Goal: Navigation & Orientation: Find specific page/section

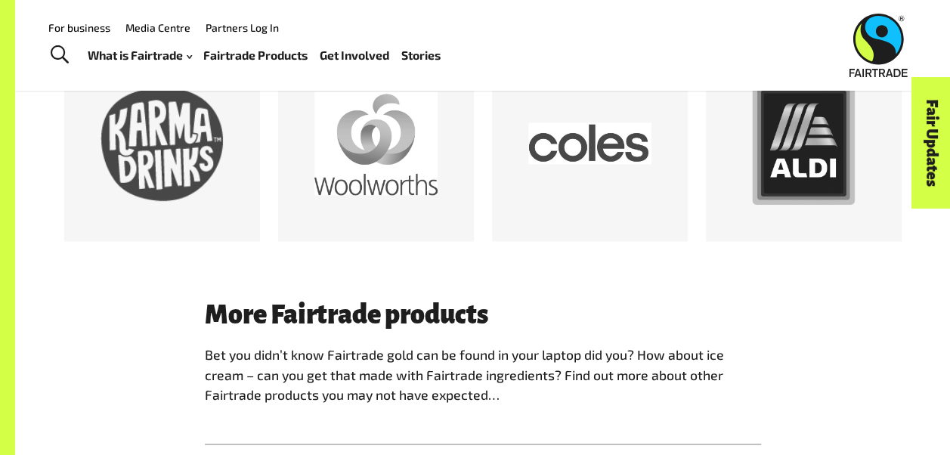
scroll to position [832, 0]
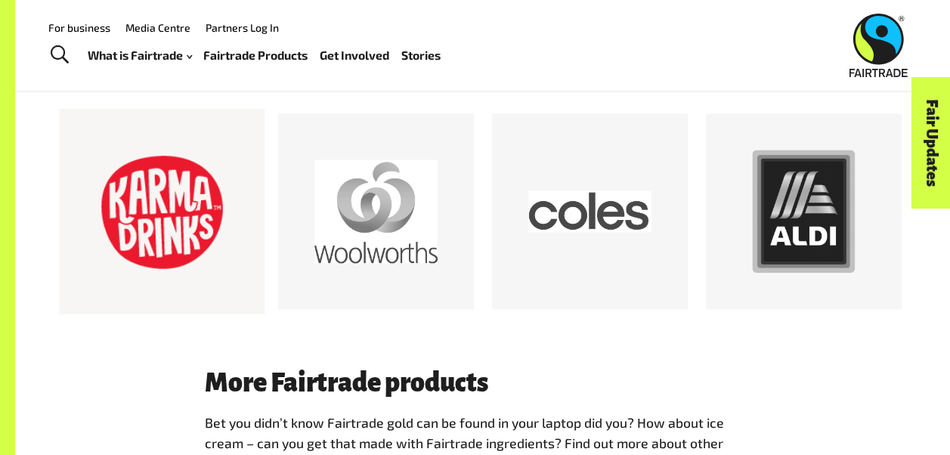
click at [186, 231] on div at bounding box center [162, 211] width 123 height 123
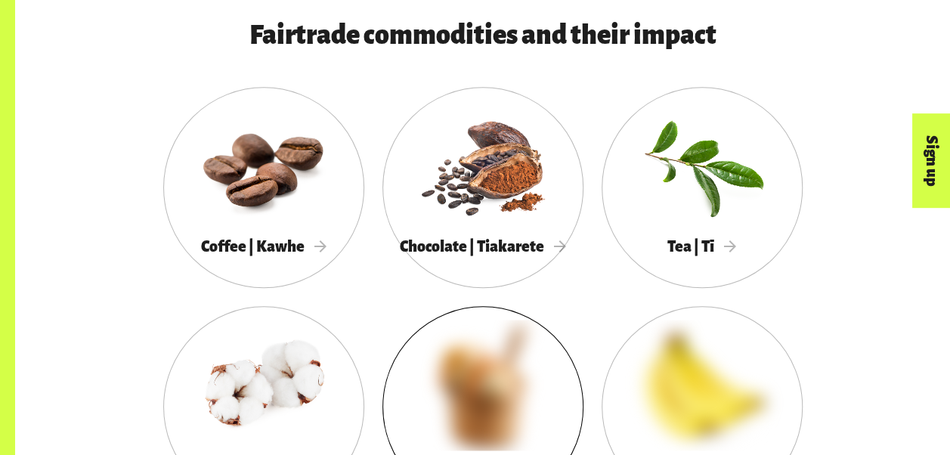
scroll to position [832, 0]
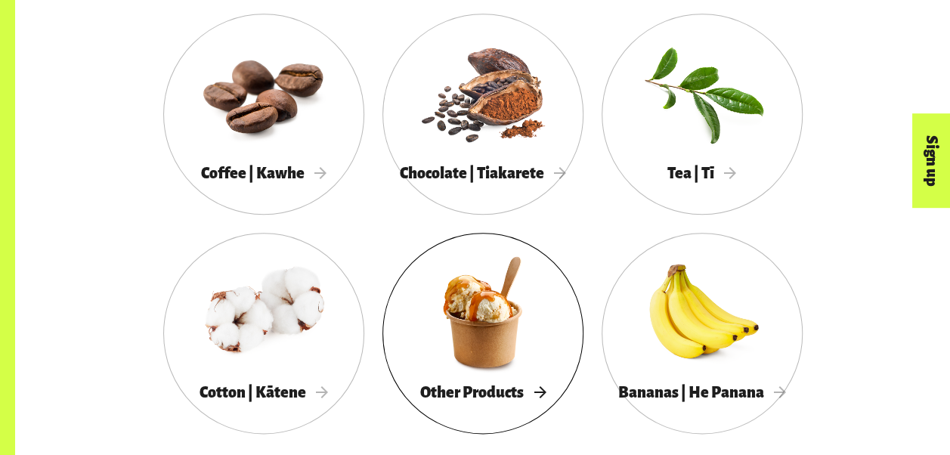
click at [454, 323] on div at bounding box center [483, 312] width 201 height 131
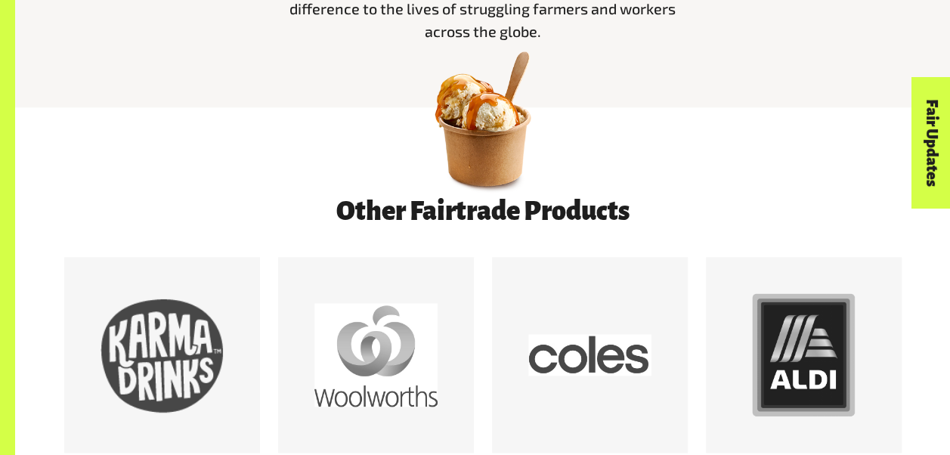
scroll to position [756, 0]
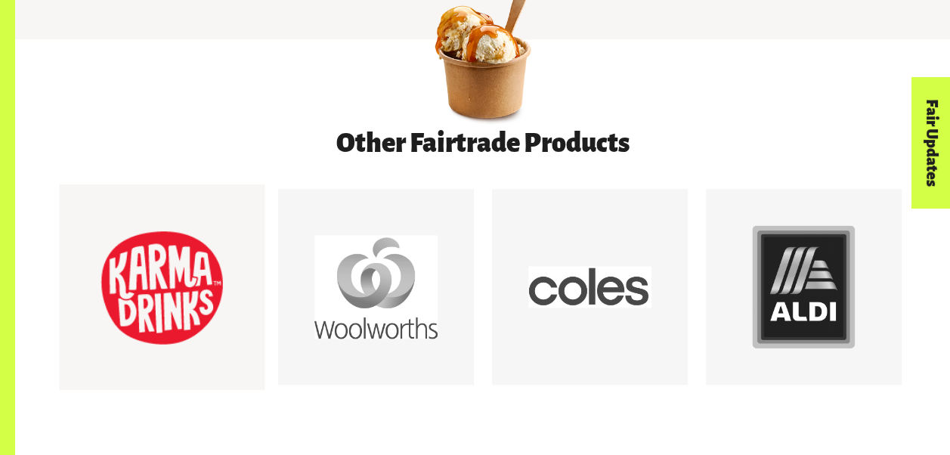
click at [194, 311] on div at bounding box center [162, 287] width 123 height 123
